Goal: Task Accomplishment & Management: Complete application form

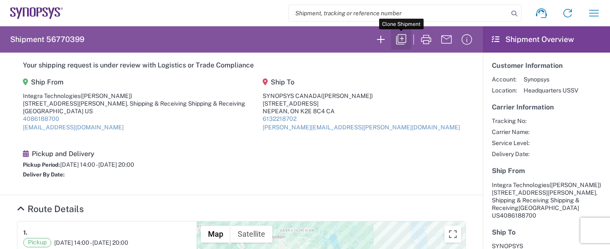
click at [399, 36] on icon "button" at bounding box center [402, 40] width 14 height 14
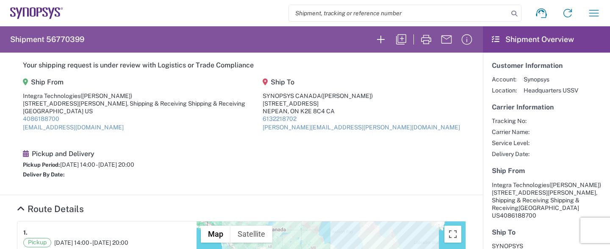
drag, startPoint x: 403, startPoint y: 40, endPoint x: 404, endPoint y: 62, distance: 22.1
click at [403, 37] on icon "button" at bounding box center [402, 40] width 14 height 14
click at [384, 40] on icon "button" at bounding box center [381, 40] width 14 height 14
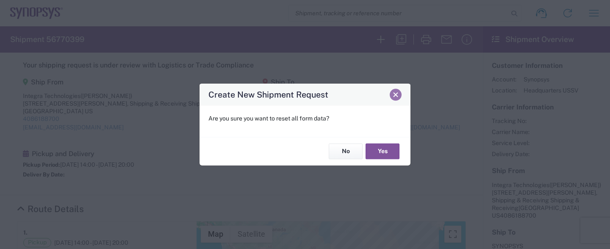
click at [395, 95] on span "Close" at bounding box center [396, 95] width 6 height 6
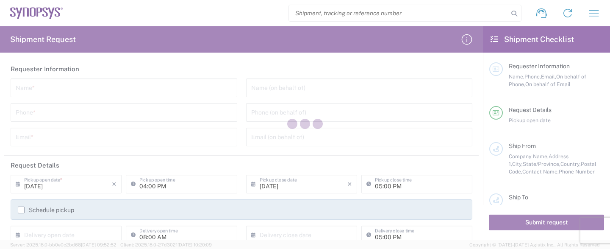
type input "[GEOGRAPHIC_DATA]"
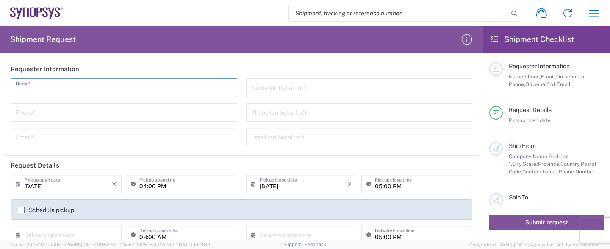
click at [71, 92] on input "text" at bounding box center [124, 87] width 217 height 15
type input "Shipping and Receiving Dept."
type input "4086178777"
type input "[EMAIL_ADDRESS][DOMAIN_NAME]"
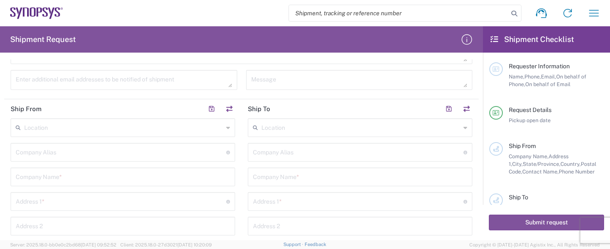
scroll to position [252, 0]
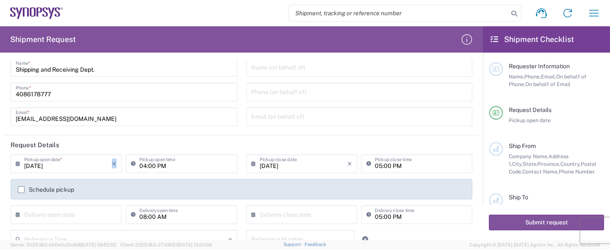
click at [123, 176] on div "[DATE] × Pickup open date * Cancel Apply" at bounding box center [65, 166] width 115 height 25
click at [81, 141] on header "Request Details" at bounding box center [241, 144] width 475 height 19
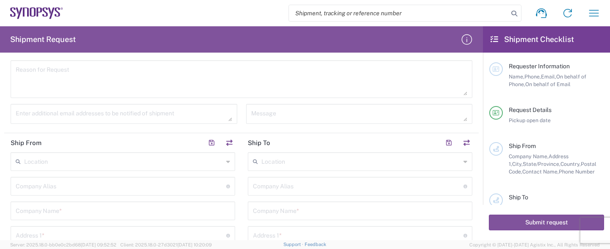
scroll to position [230, 0]
click at [107, 195] on input "text" at bounding box center [123, 194] width 214 height 15
type input "4086188700"
type input "[EMAIL_ADDRESS][DOMAIN_NAME]"
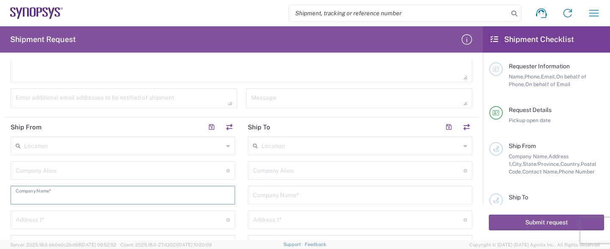
type input "Integra Technologies"
type input "[STREET_ADDRESS][PERSON_NAME]"
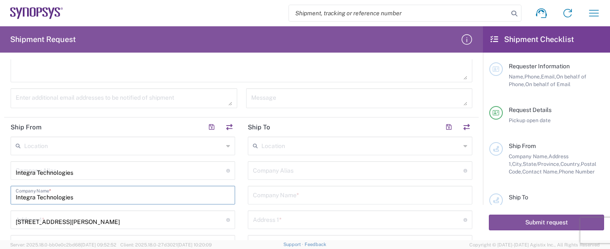
type input "Shipping & Receiving Shipping & Receiving"
type input "MILPITAS"
type input "CA"
type input "95035"
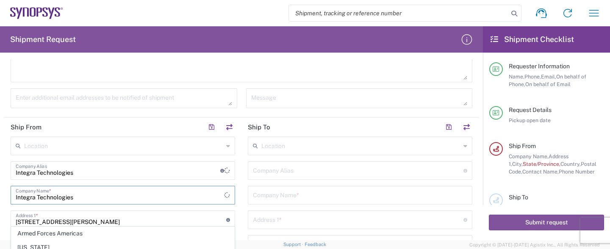
scroll to position [272, 0]
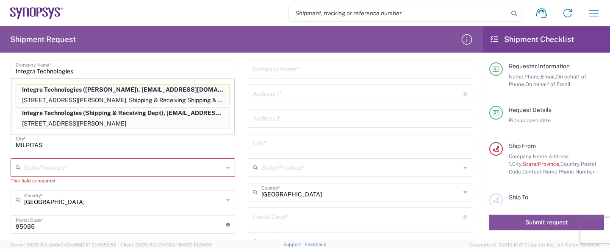
scroll to position [398, 0]
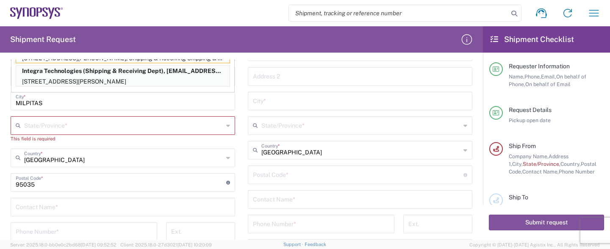
click at [165, 125] on input "text" at bounding box center [123, 124] width 199 height 15
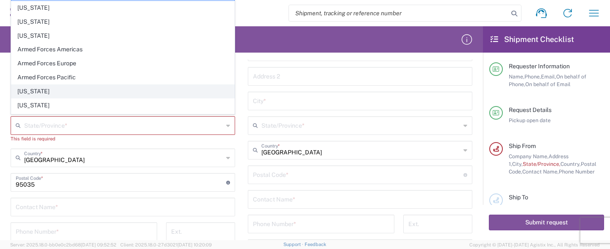
click at [138, 87] on span "[US_STATE]" at bounding box center [122, 91] width 223 height 13
type input "[US_STATE]"
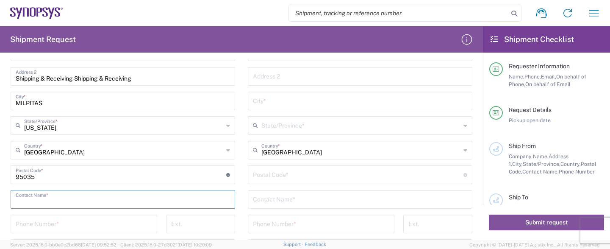
click at [125, 198] on input "text" at bounding box center [123, 198] width 214 height 15
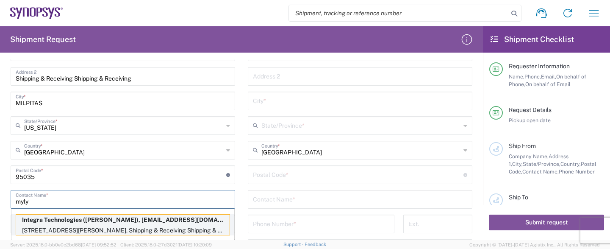
type input "myly"
click at [125, 221] on p "Integra Technologies ([PERSON_NAME]), [EMAIL_ADDRESS][DOMAIN_NAME]" at bounding box center [123, 219] width 214 height 11
type input "[US_STATE]"
type input "[PERSON_NAME]"
type input "4086188700"
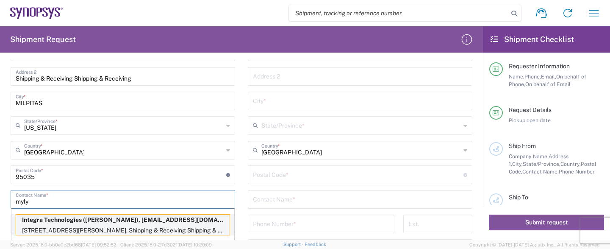
type input "[EMAIL_ADDRESS][DOMAIN_NAME]"
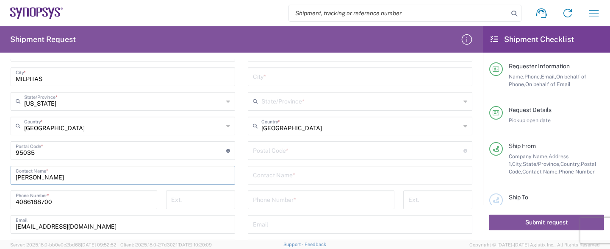
scroll to position [440, 0]
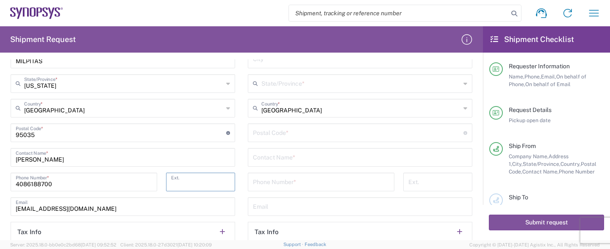
click at [199, 180] on input "tel" at bounding box center [200, 181] width 59 height 15
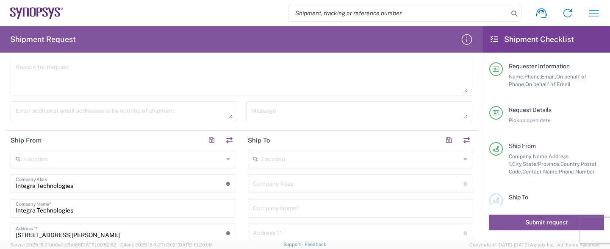
scroll to position [230, 0]
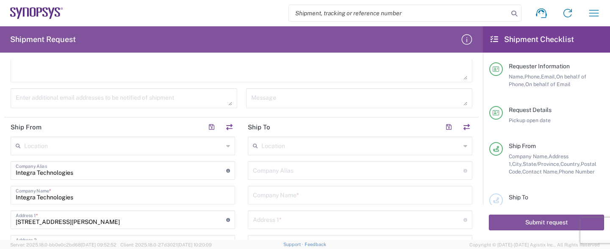
type input "8791"
click at [315, 195] on input "text" at bounding box center [360, 194] width 214 height 15
type input "SYNOPSYS CANADA"
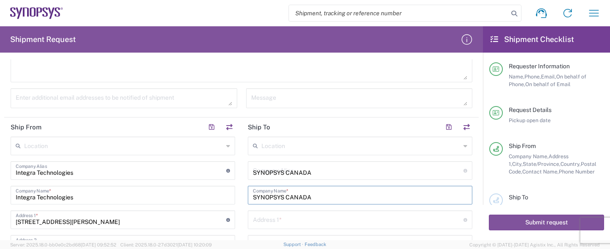
type input "[GEOGRAPHIC_DATA]"
type input "SUITE 300"
type input "NEAPEAN"
type input "[GEOGRAPHIC_DATA]"
type input "K2E 8C4"
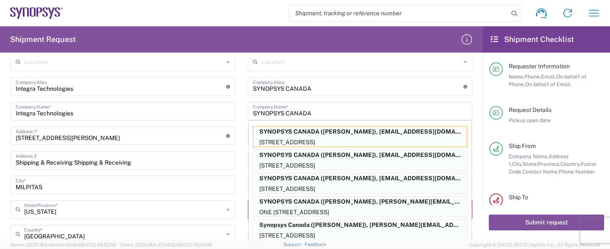
scroll to position [356, 0]
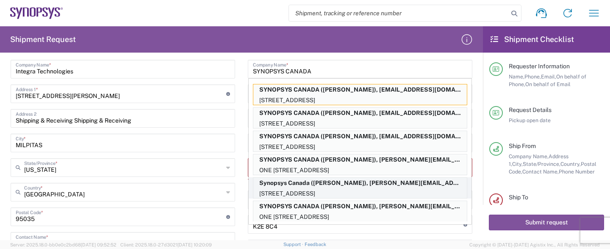
click at [415, 188] on p "[STREET_ADDRESS]" at bounding box center [360, 193] width 214 height 11
type input "Synopsys Canada"
type input "One Antares Drive"
type input "Suite 300"
type input "[GEOGRAPHIC_DATA]"
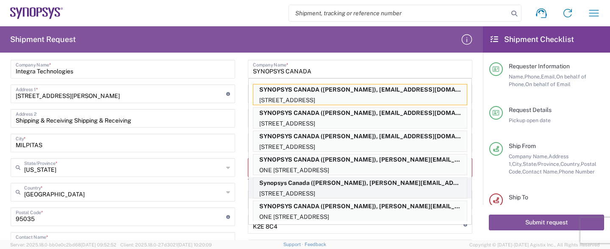
type input "[GEOGRAPHIC_DATA]"
type input "[PERSON_NAME]"
type input "6132218702"
type input "[PERSON_NAME][EMAIL_ADDRESS][PERSON_NAME][DOMAIN_NAME]"
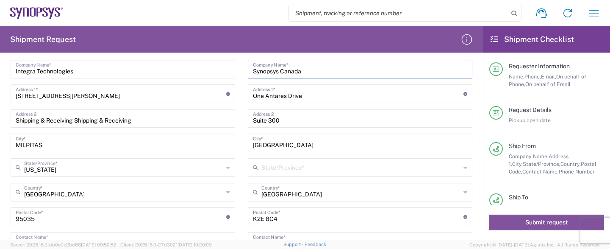
type input "[GEOGRAPHIC_DATA]"
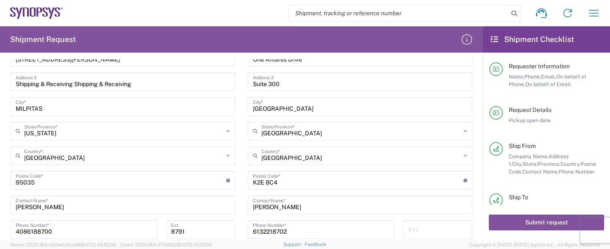
scroll to position [398, 0]
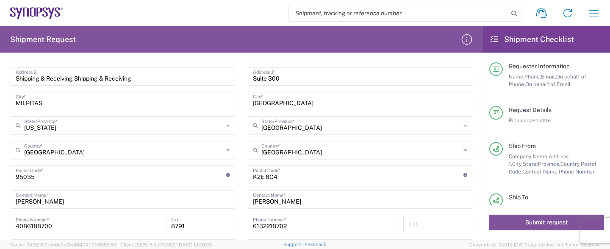
click at [139, 186] on div "Location [GEOGRAPHIC_DATA] DE04 Agrate Brianza IT01 [GEOGRAPHIC_DATA] DE02 [GEO…" at bounding box center [123, 140] width 225 height 343
click at [400, 100] on input "[GEOGRAPHIC_DATA]" at bounding box center [360, 100] width 214 height 15
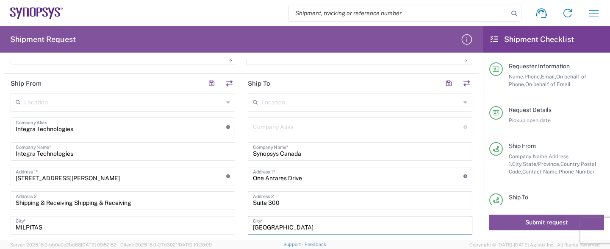
scroll to position [272, 0]
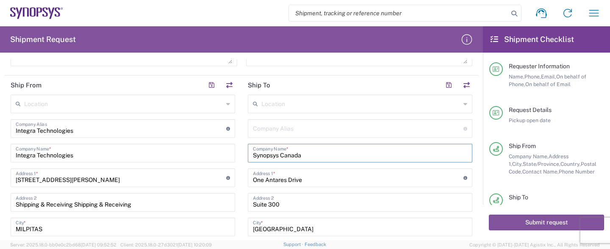
click at [361, 151] on input "Synopsys Canada" at bounding box center [360, 152] width 214 height 15
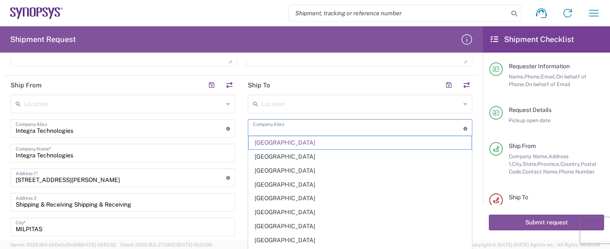
click at [393, 127] on input "text" at bounding box center [358, 127] width 211 height 15
type input "[GEOGRAPHIC_DATA]"
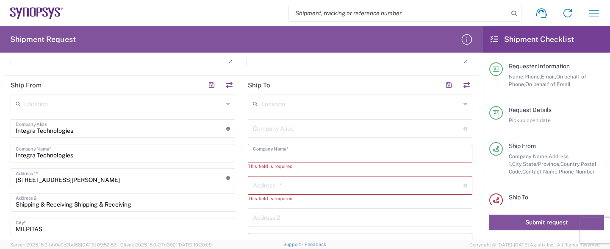
click at [385, 147] on input "text" at bounding box center [360, 152] width 214 height 15
type input "SYNOPSYS CANADA"
type input "[GEOGRAPHIC_DATA]"
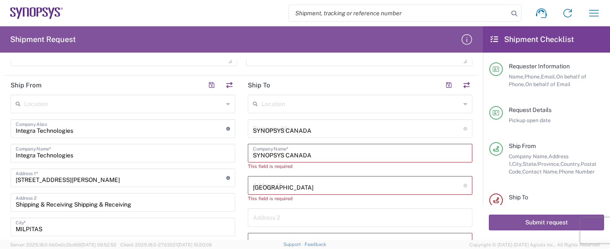
type input "SUITE 300"
type input "NEAPEAN"
type input "K2E 8C4"
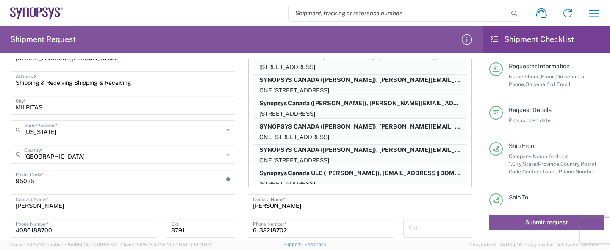
scroll to position [398, 0]
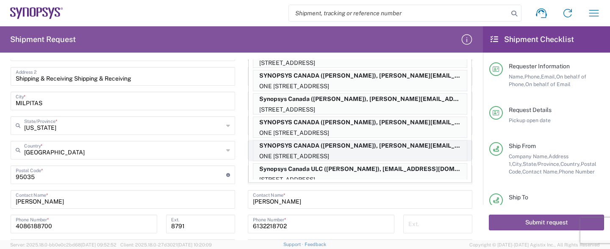
click at [423, 147] on p "SYNOPSYS CANADA ([PERSON_NAME]), [PERSON_NAME][EMAIL_ADDRESS][PERSON_NAME][DOMA…" at bounding box center [360, 145] width 214 height 11
type input "NEPEAN"
type input "[PERSON_NAME]"
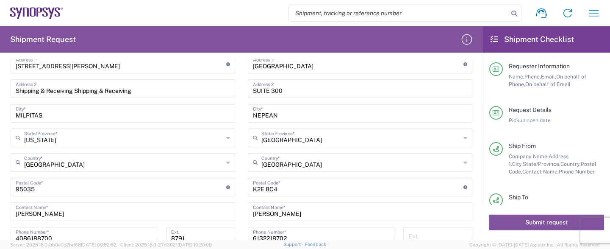
scroll to position [399, 0]
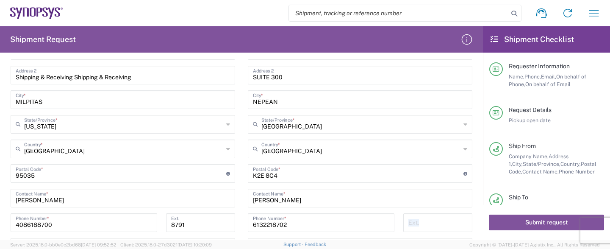
click at [483, 203] on main "Requester Information Name, Phone, Email, On behalf of Phone, On behalf of Emai…" at bounding box center [546, 129] width 127 height 152
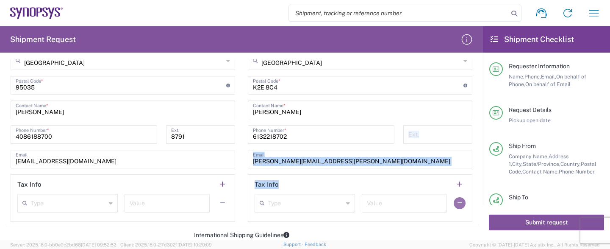
scroll to position [525, 0]
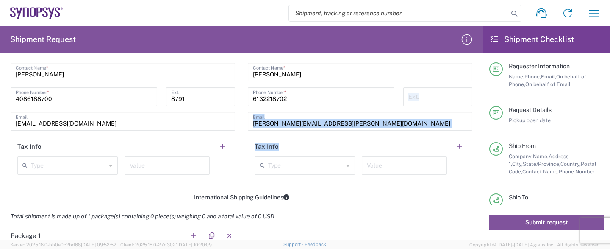
click at [368, 179] on div "Type EIN EORI Other TIN VAT Value" at bounding box center [360, 168] width 211 height 25
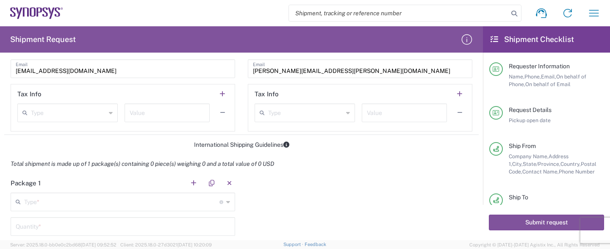
scroll to position [609, 0]
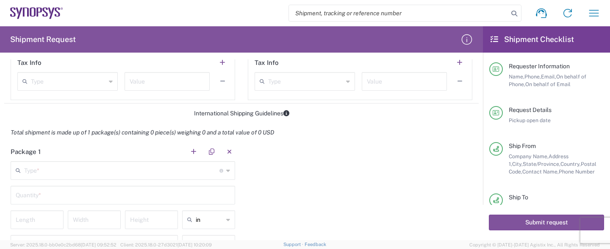
click at [105, 169] on input "text" at bounding box center [121, 169] width 195 height 15
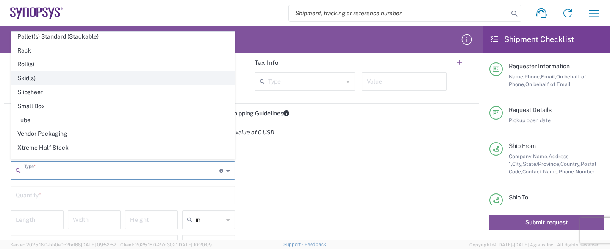
scroll to position [393, 0]
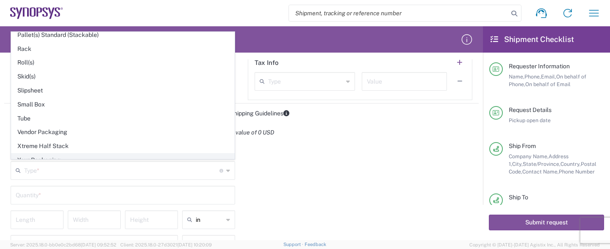
click at [76, 153] on span "Your Packaging" at bounding box center [122, 159] width 223 height 13
type input "Your Packaging"
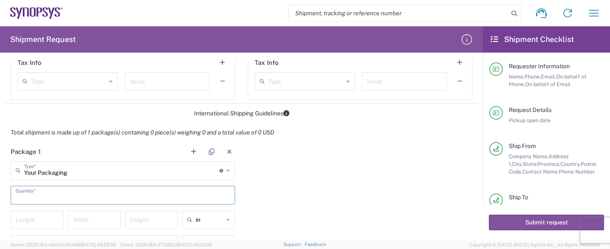
click at [63, 197] on input "text" at bounding box center [123, 194] width 214 height 15
type input "1"
click at [21, 219] on input "number" at bounding box center [37, 219] width 43 height 15
type input "18"
type input "12"
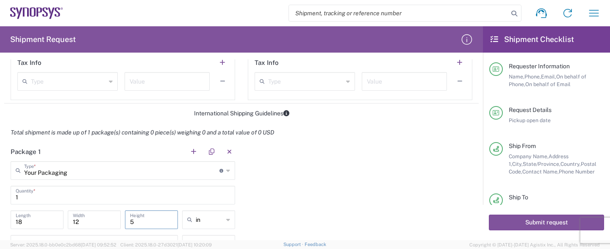
type input "5"
click at [256, 216] on div "Package 1 Your Packaging Type * Material used to package goods Bale(s) Basket(s…" at bounding box center [241, 221] width 475 height 159
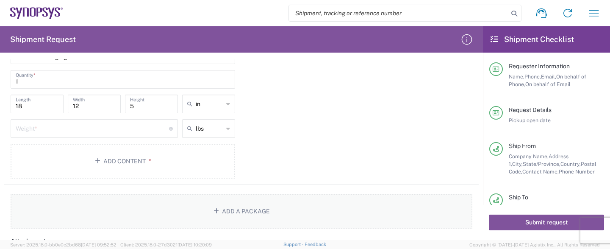
scroll to position [735, 0]
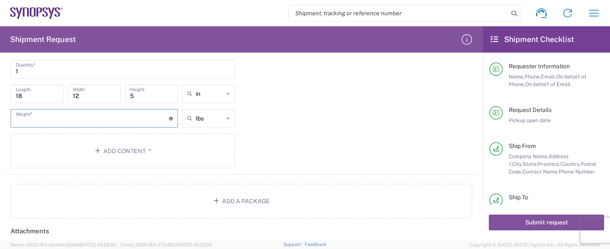
click at [101, 115] on input "number" at bounding box center [92, 117] width 153 height 15
type input "2"
click at [135, 155] on button "Add Content *" at bounding box center [123, 151] width 225 height 35
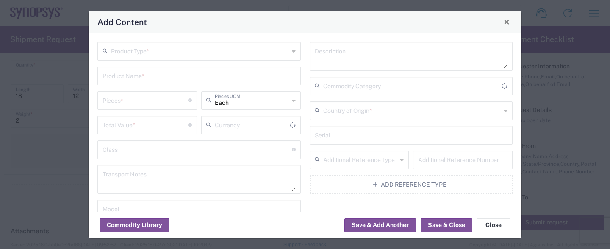
type input "US Dollar"
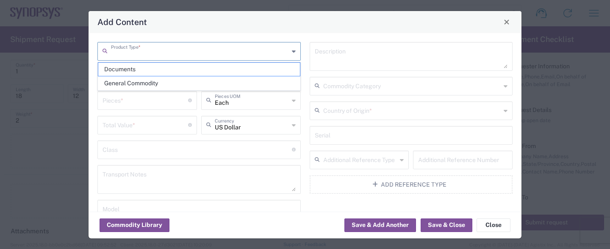
click at [195, 52] on input "text" at bounding box center [200, 50] width 178 height 15
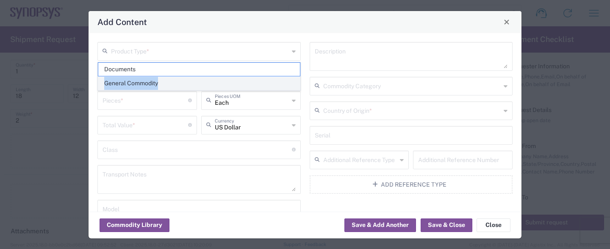
drag, startPoint x: 182, startPoint y: 72, endPoint x: 184, endPoint y: 84, distance: 12.1
click at [184, 84] on ul "Documents General Commodity" at bounding box center [199, 76] width 203 height 28
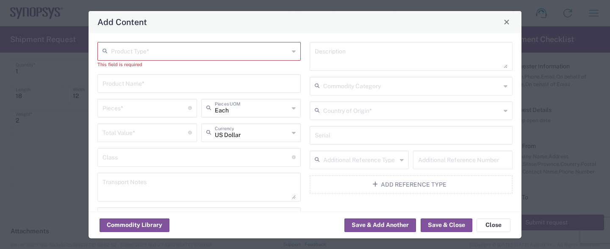
click at [184, 84] on input "text" at bounding box center [199, 82] width 193 height 15
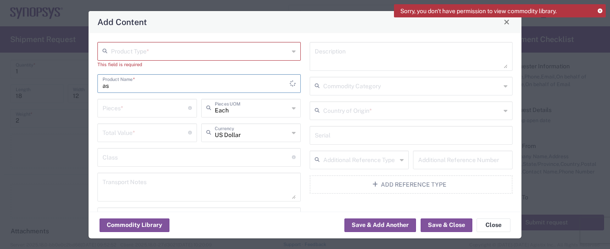
type input "a"
type input "ASSEMBLED INTEGRATED CIRCUITS"
click at [144, 112] on input "number" at bounding box center [146, 107] width 86 height 15
type input "25"
click at [142, 131] on input "number" at bounding box center [146, 132] width 86 height 15
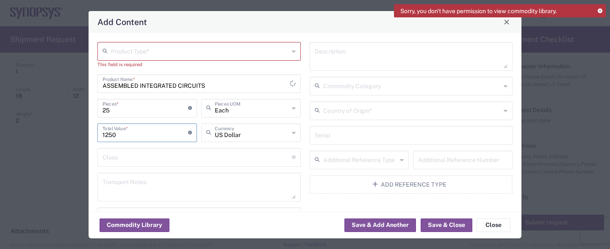
type input "1250"
click at [387, 115] on input "text" at bounding box center [412, 110] width 178 height 15
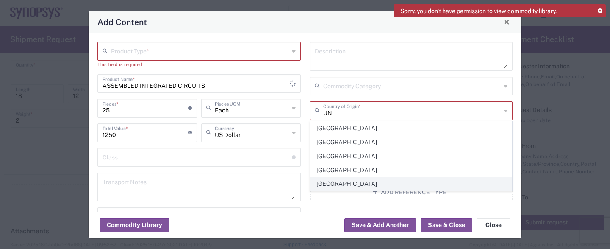
click at [330, 177] on span "[GEOGRAPHIC_DATA]" at bounding box center [412, 183] width 202 height 13
type input "[GEOGRAPHIC_DATA]"
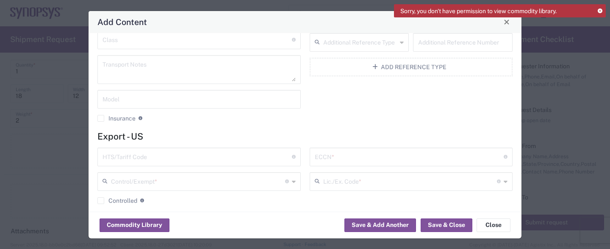
scroll to position [126, 0]
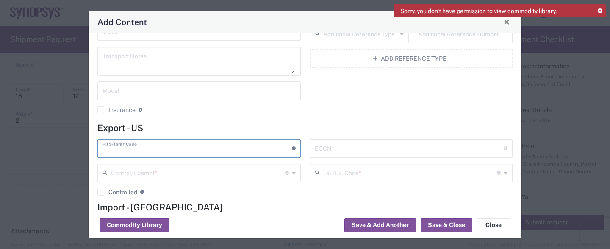
click at [186, 148] on input "text" at bounding box center [197, 147] width 189 height 15
paste input "8542310000"
type input "8542310000"
click at [338, 148] on input "text" at bounding box center [409, 147] width 189 height 15
type input "EAR99"
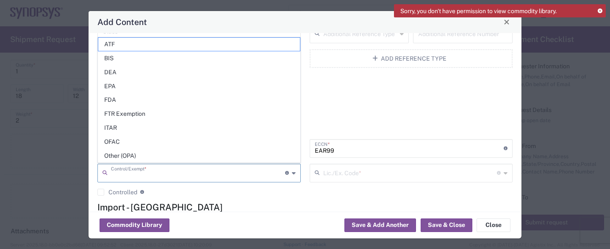
click at [199, 175] on input "text" at bounding box center [198, 172] width 174 height 15
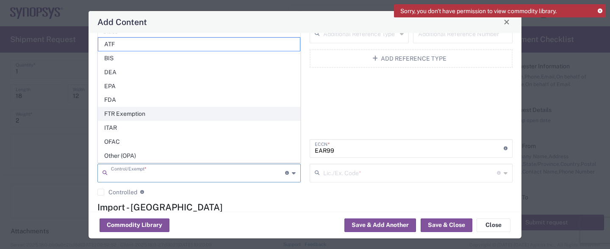
click at [164, 118] on span "FTR Exemption" at bounding box center [199, 113] width 202 height 13
type input "FTR Exemption"
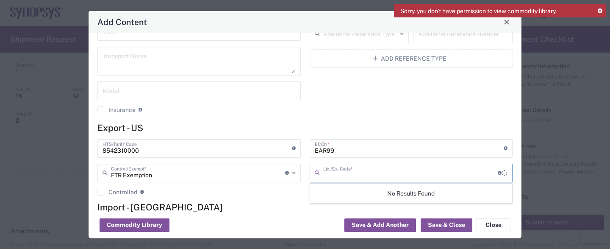
click at [369, 174] on input "text" at bounding box center [410, 172] width 175 height 15
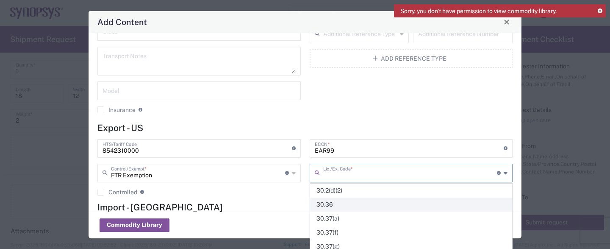
click at [334, 203] on span "30.36" at bounding box center [412, 204] width 202 height 13
type input "30.36"
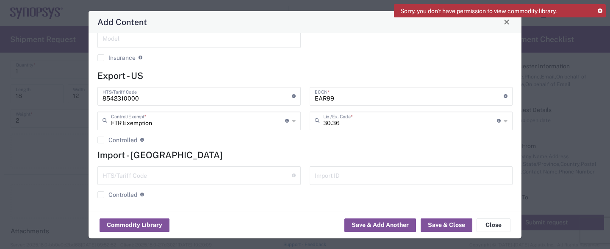
scroll to position [178, 0]
click at [443, 226] on button "Save & Close" at bounding box center [447, 225] width 52 height 14
click at [451, 227] on button "Save & Close" at bounding box center [447, 225] width 52 height 14
click at [601, 11] on icon at bounding box center [600, 11] width 5 height 5
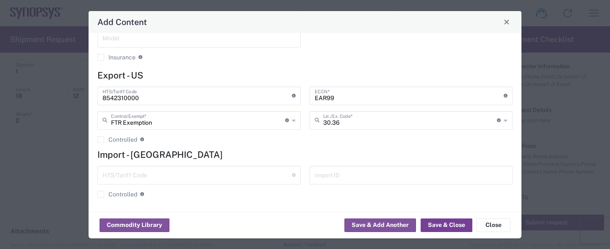
click at [451, 224] on button "Save & Close" at bounding box center [447, 225] width 52 height 14
click at [465, 224] on button "Save & Close" at bounding box center [447, 225] width 52 height 14
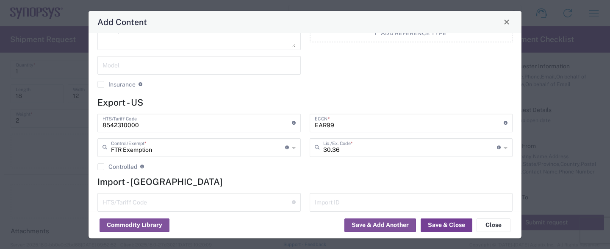
scroll to position [0, 0]
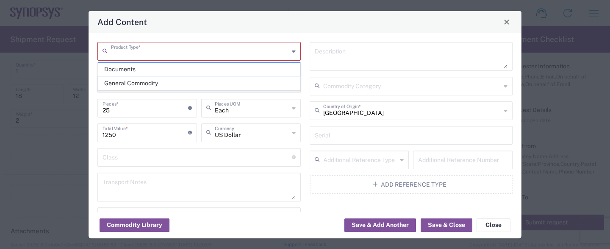
click at [235, 49] on input "text" at bounding box center [200, 50] width 178 height 15
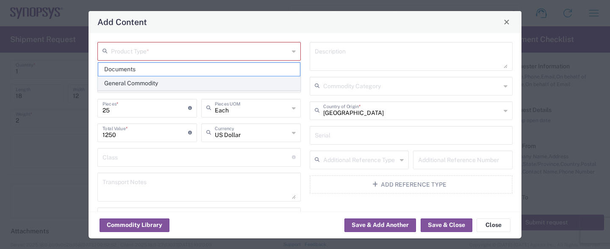
click at [201, 80] on span "General Commodity" at bounding box center [199, 83] width 202 height 13
type input "General Commodity"
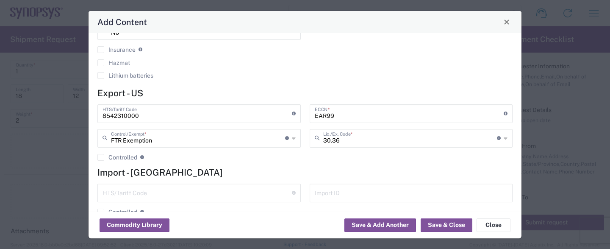
scroll to position [245, 0]
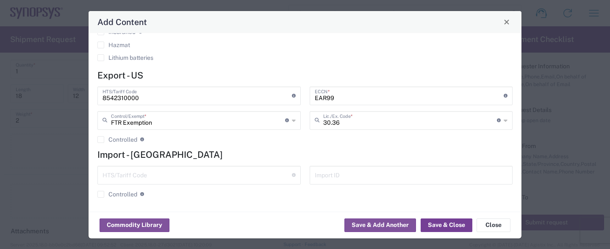
click at [450, 223] on button "Save & Close" at bounding box center [447, 225] width 52 height 14
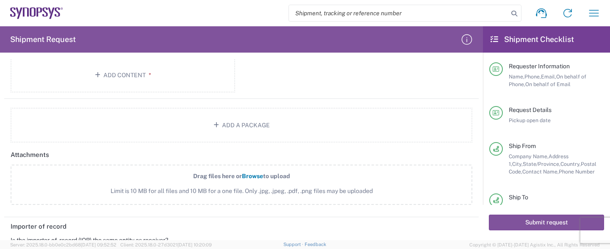
scroll to position [903, 0]
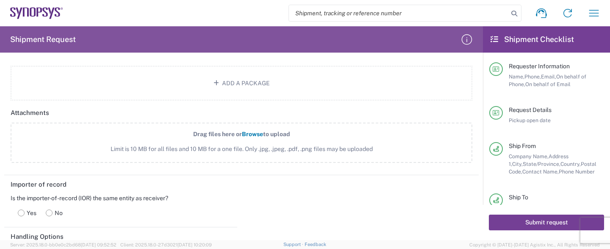
click at [551, 228] on button "Submit request" at bounding box center [546, 222] width 115 height 16
